Goal: Use online tool/utility: Use online tool/utility

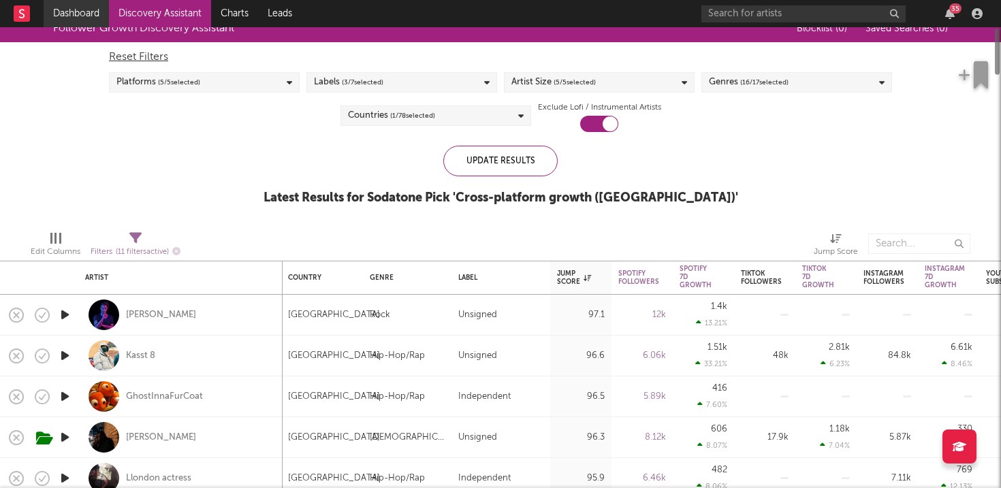
click at [82, 7] on link "Dashboard" at bounding box center [76, 13] width 65 height 27
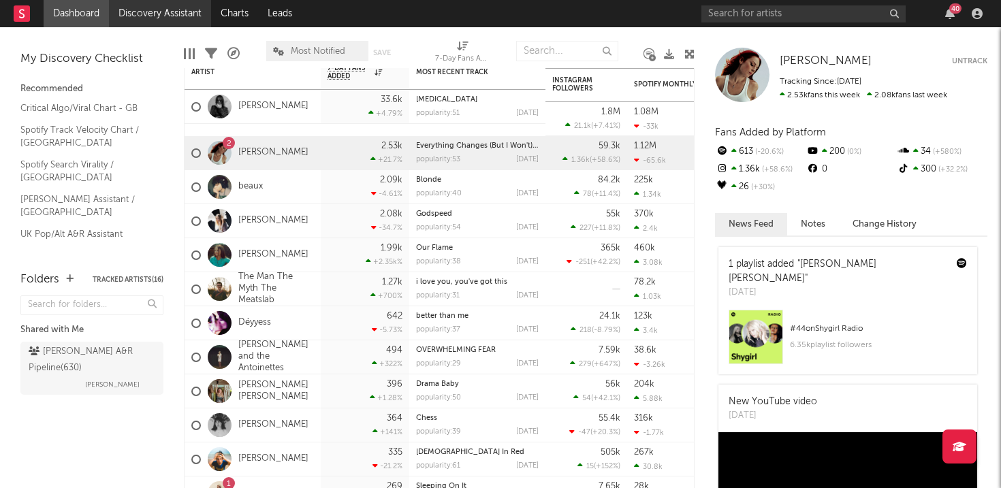
click at [142, 18] on link "Discovery Assistant" at bounding box center [160, 13] width 102 height 27
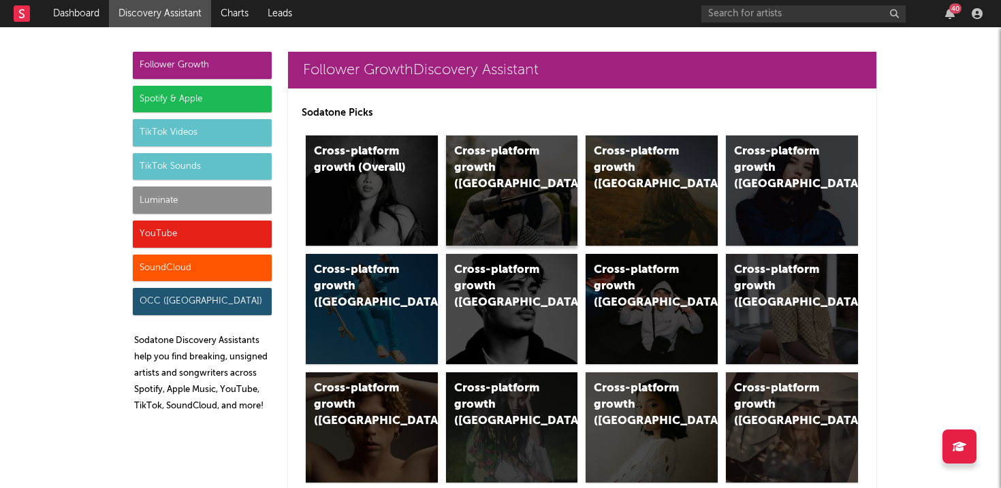
click at [508, 162] on div "Cross-platform growth ([GEOGRAPHIC_DATA])" at bounding box center [500, 168] width 93 height 49
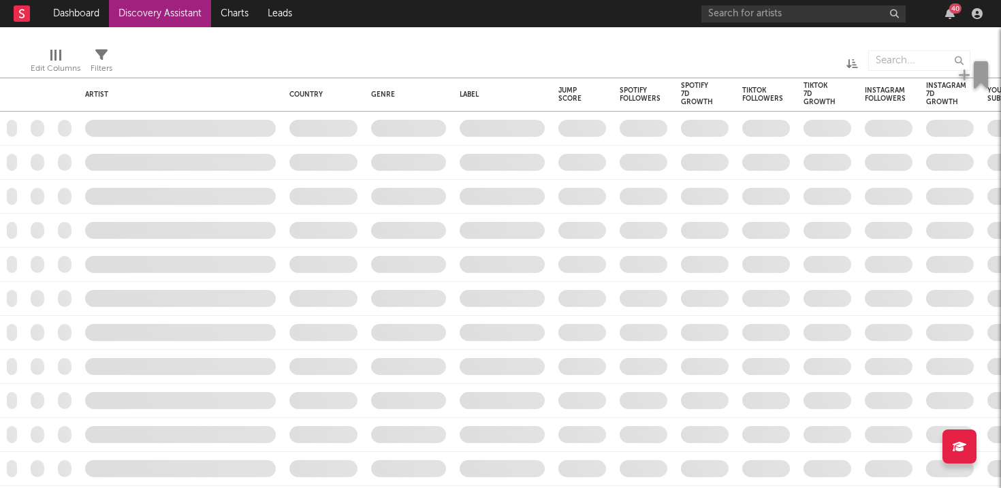
checkbox input "true"
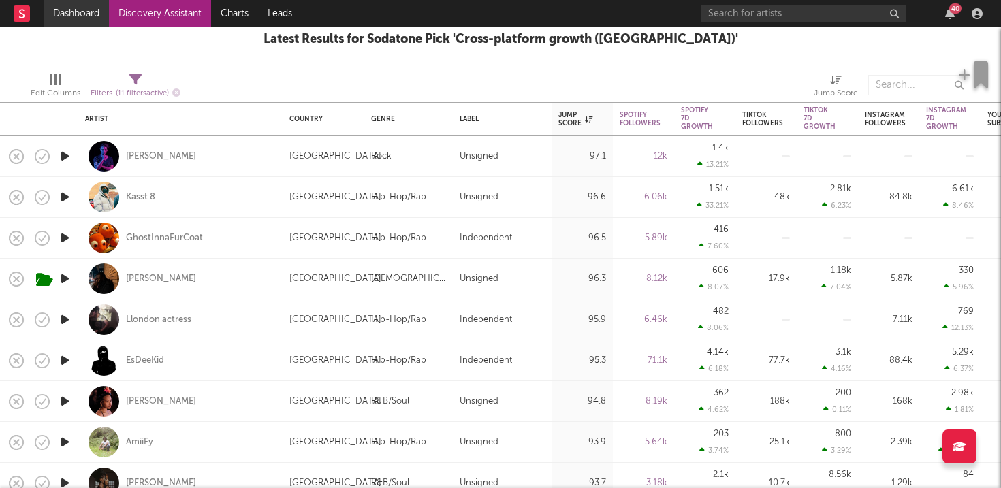
click at [79, 18] on link "Dashboard" at bounding box center [76, 13] width 65 height 27
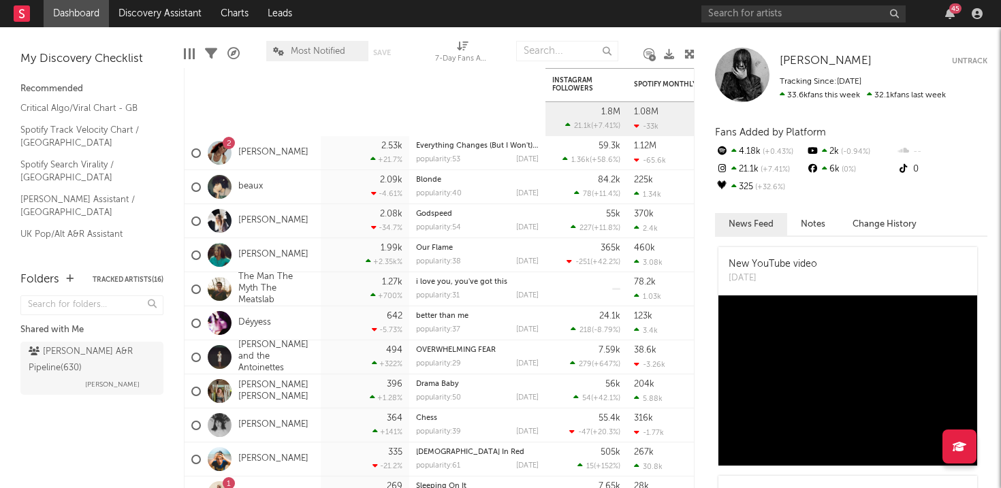
click at [174, 29] on div "My Discovery Checklist Recommended Critical Algo/Viral Chart - GB Spotify Track…" at bounding box center [92, 142] width 184 height 231
click at [174, 25] on link "Discovery Assistant" at bounding box center [160, 13] width 102 height 27
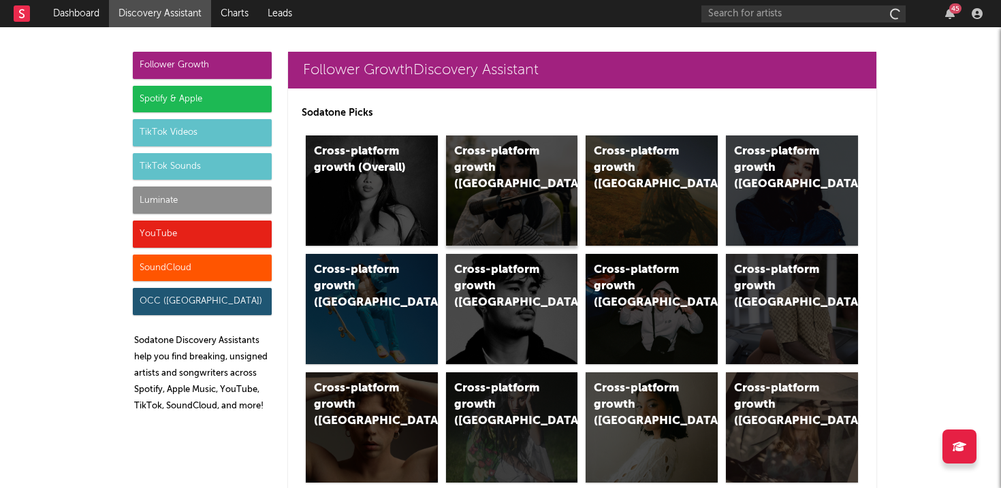
click at [459, 187] on div "Cross-platform growth ([GEOGRAPHIC_DATA])" at bounding box center [512, 190] width 132 height 110
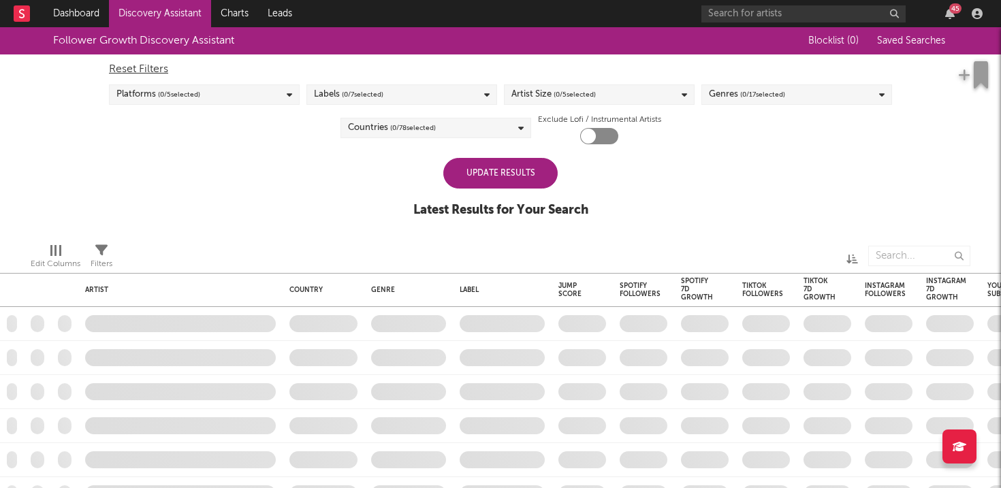
checkbox input "true"
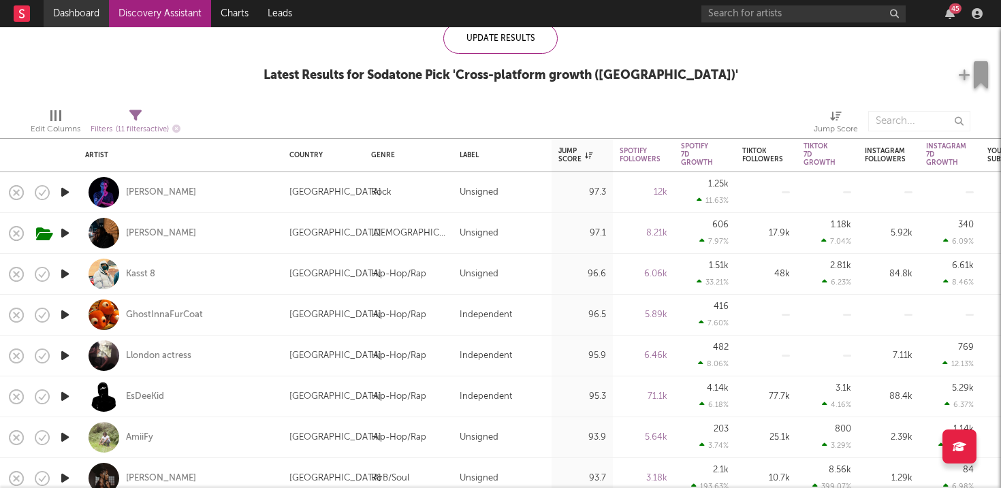
click at [81, 18] on link "Dashboard" at bounding box center [76, 13] width 65 height 27
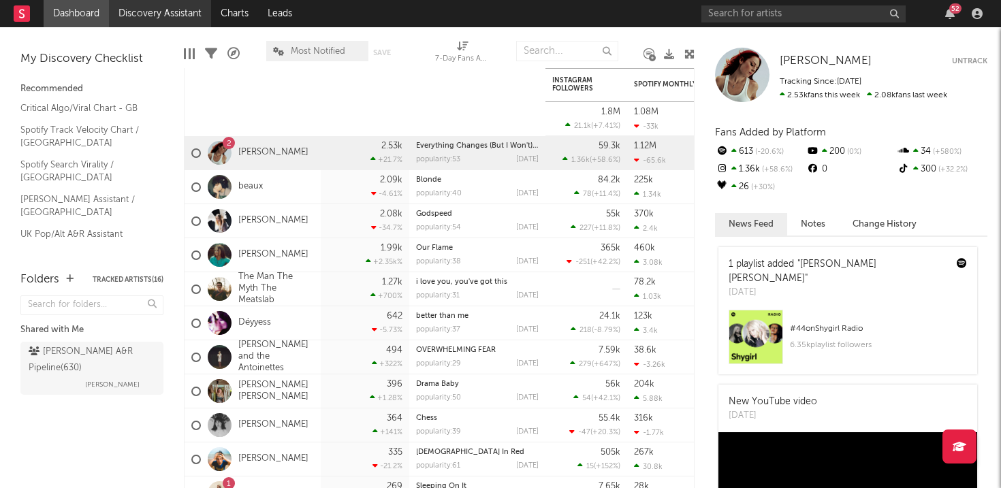
click at [159, 17] on link "Discovery Assistant" at bounding box center [160, 13] width 102 height 27
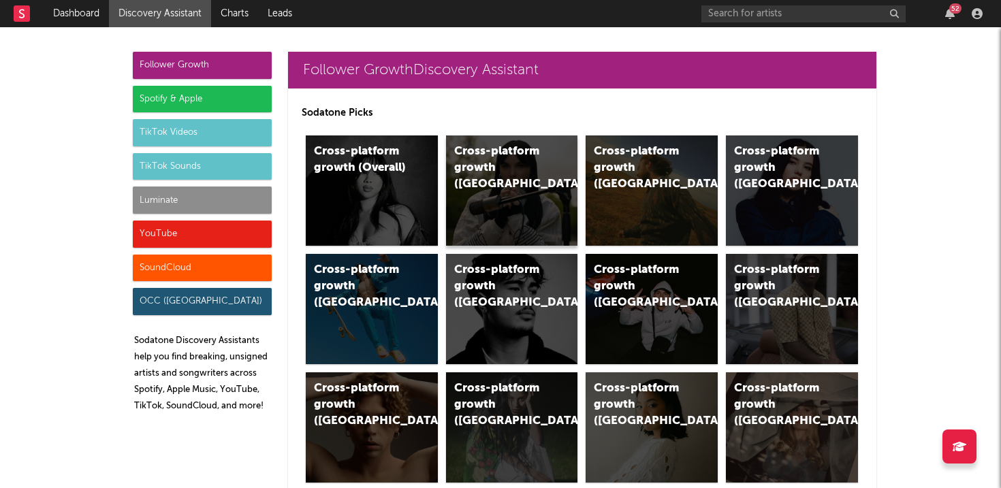
click at [472, 180] on div "Cross-platform growth ([GEOGRAPHIC_DATA])" at bounding box center [512, 190] width 132 height 110
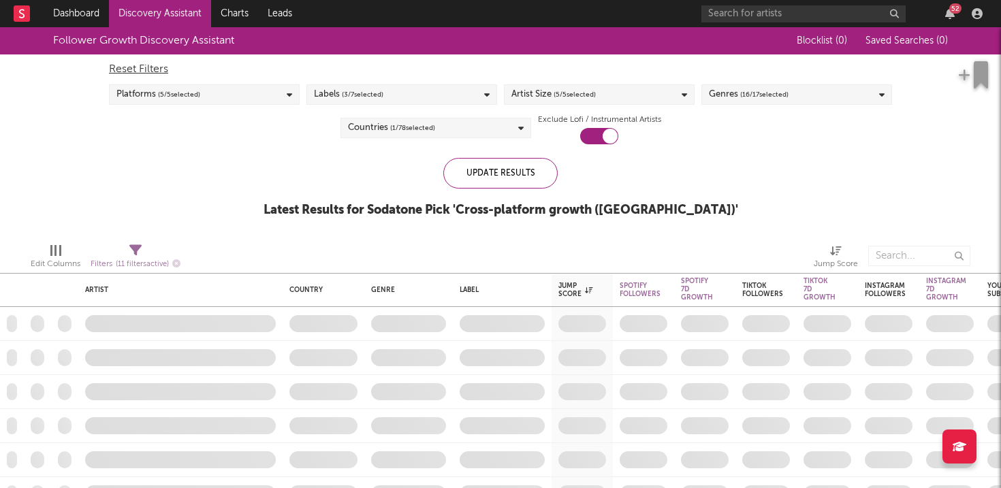
checkbox input "true"
